Goal: Task Accomplishment & Management: Manage account settings

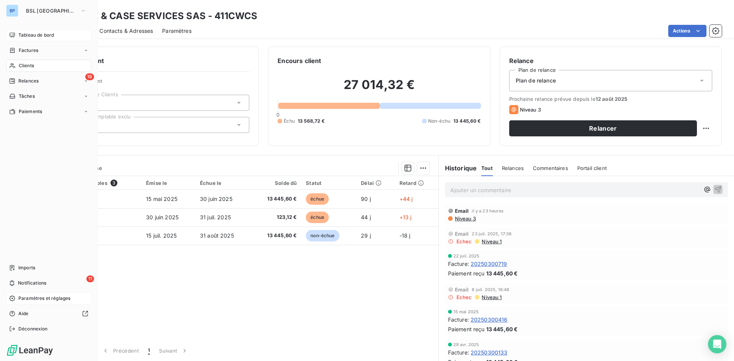
click at [35, 301] on span "Paramètres et réglages" at bounding box center [44, 298] width 52 height 7
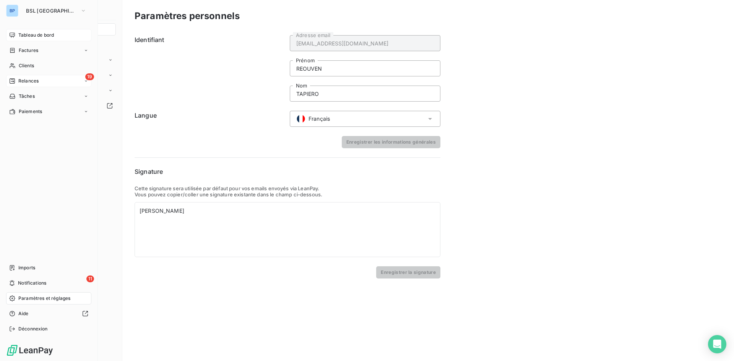
click at [30, 86] on div "19 Relances" at bounding box center [48, 81] width 85 height 12
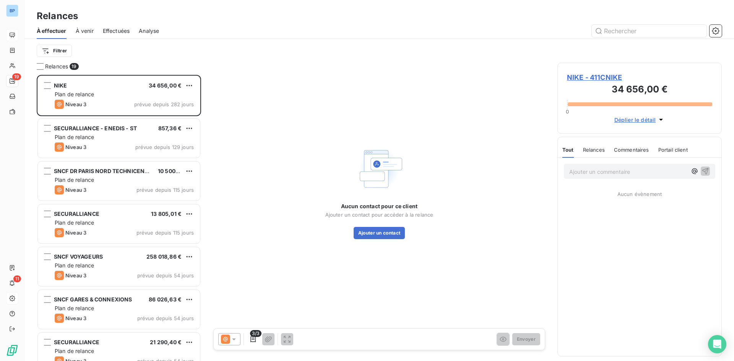
scroll to position [280, 159]
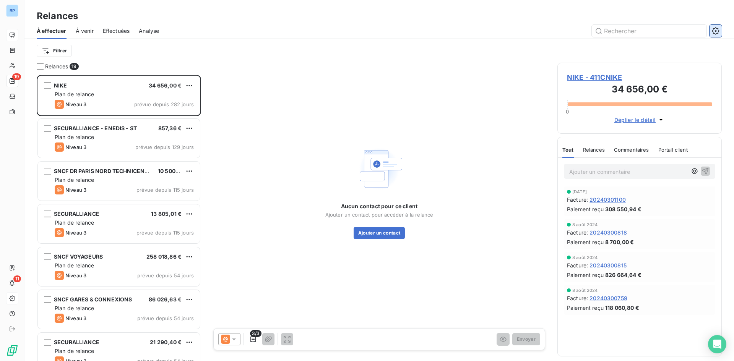
click at [719, 29] on button "button" at bounding box center [715, 31] width 12 height 12
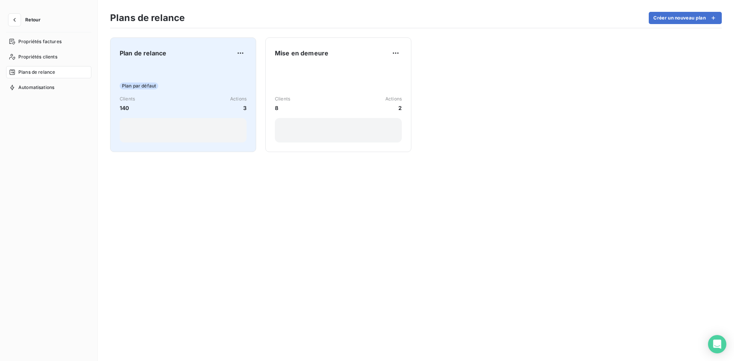
click at [193, 83] on div "Plan par défaut" at bounding box center [183, 86] width 127 height 7
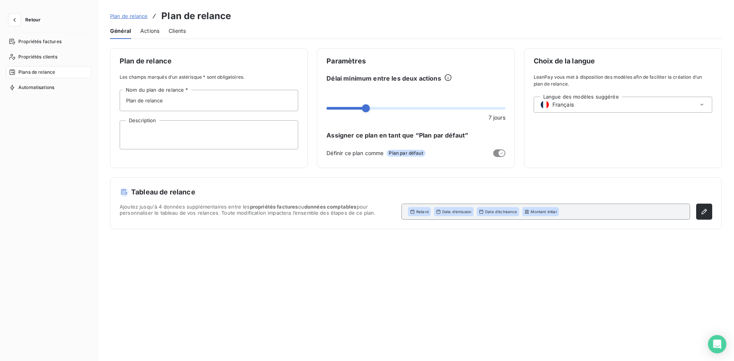
click at [156, 32] on span "Actions" at bounding box center [149, 31] width 19 height 8
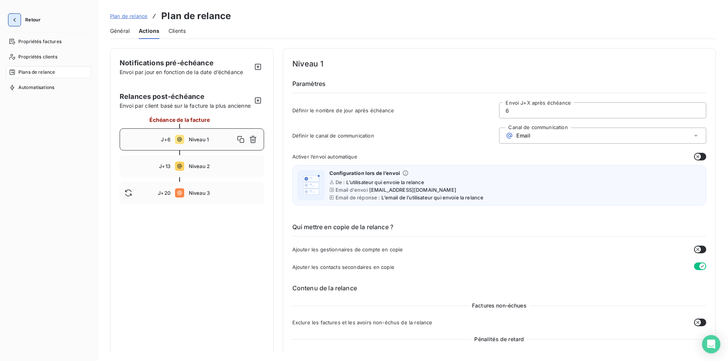
click at [17, 19] on icon "button" at bounding box center [15, 20] width 8 height 8
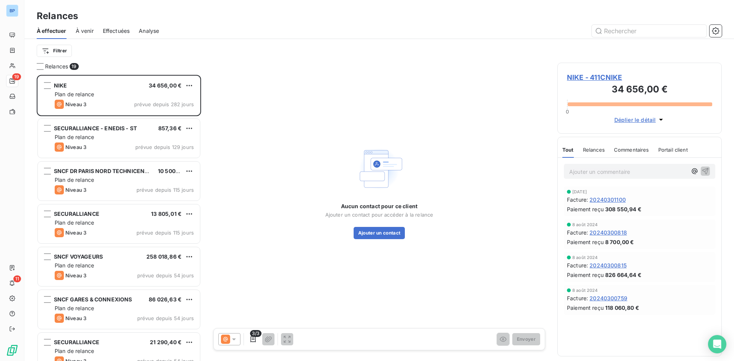
scroll to position [280, 159]
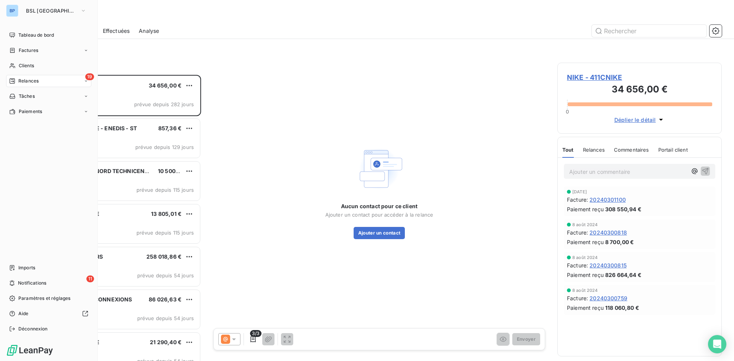
click at [36, 79] on span "Relances" at bounding box center [28, 81] width 20 height 7
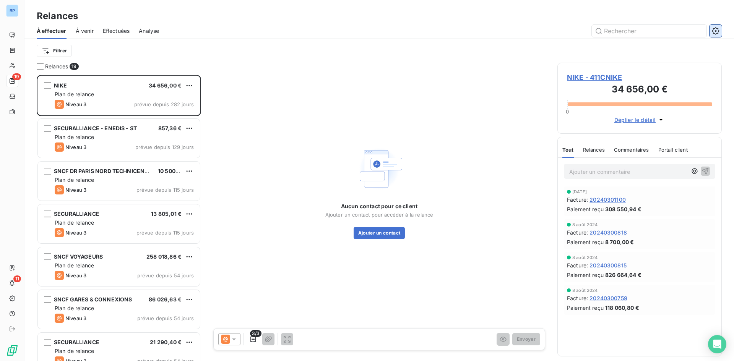
click at [717, 33] on icon "button" at bounding box center [714, 30] width 7 height 7
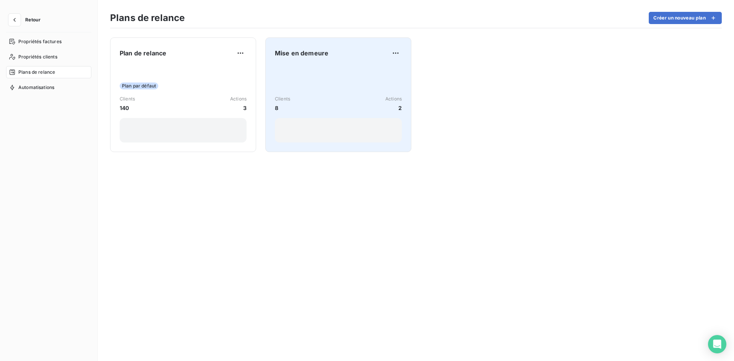
click at [310, 100] on div "Clients 8 Actions 2" at bounding box center [338, 104] width 127 height 16
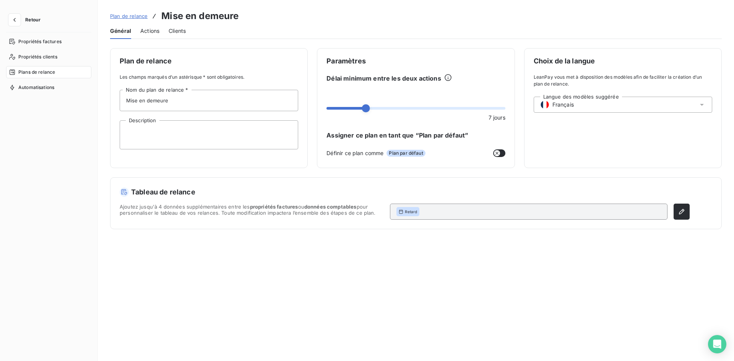
click at [146, 31] on span "Actions" at bounding box center [149, 31] width 19 height 8
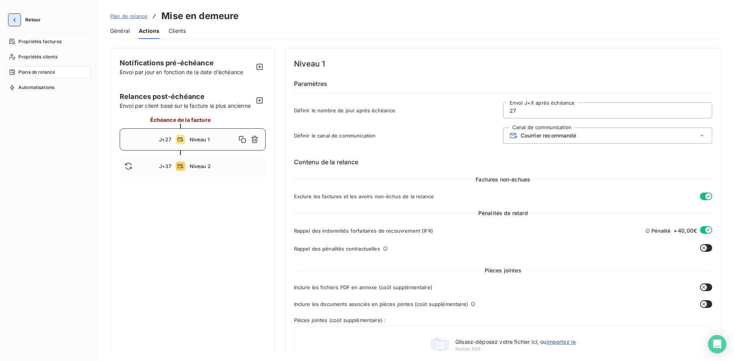
click at [18, 17] on button "button" at bounding box center [14, 20] width 12 height 12
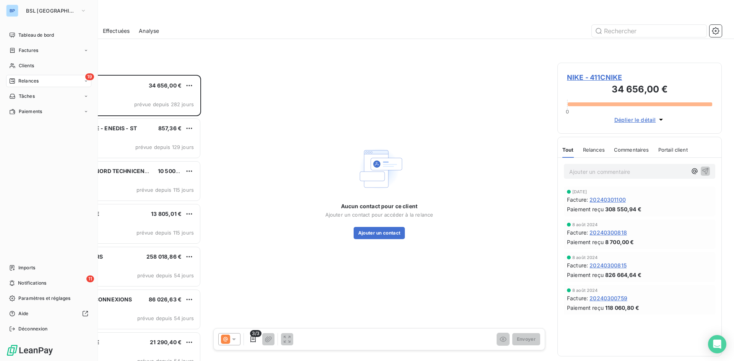
scroll to position [280, 159]
click at [37, 80] on span "Relances" at bounding box center [28, 81] width 20 height 7
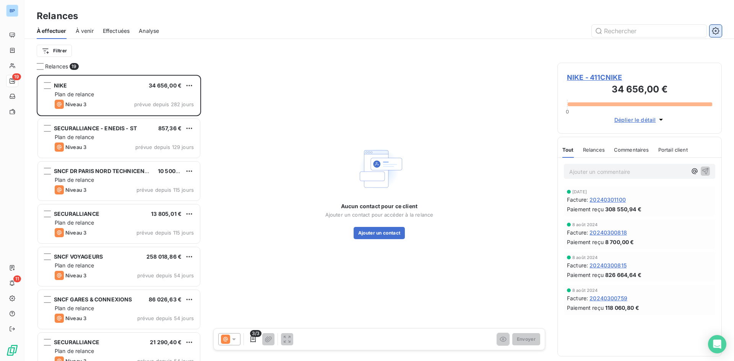
click at [718, 29] on icon "button" at bounding box center [714, 30] width 7 height 7
